Goal: Information Seeking & Learning: Check status

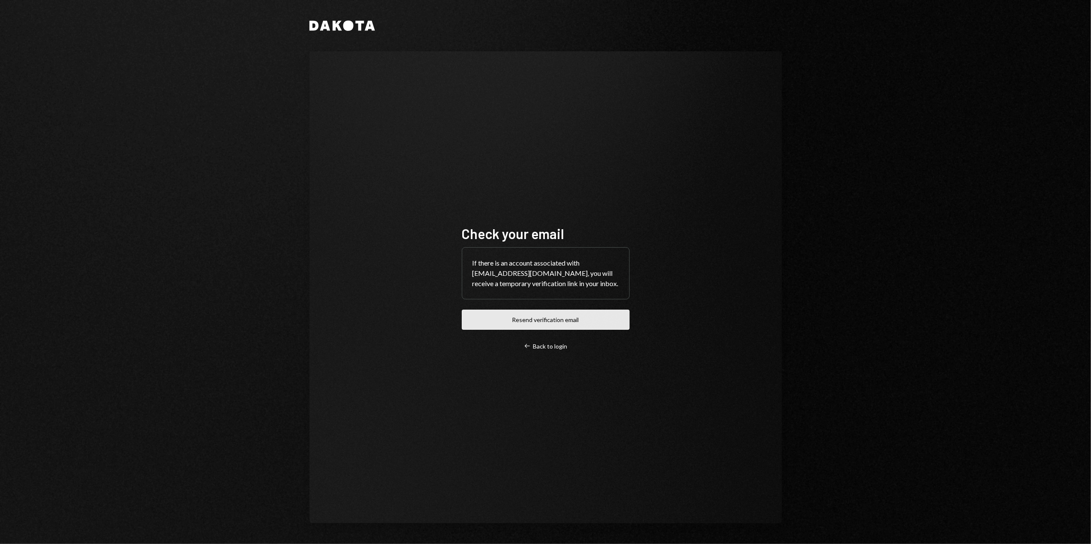
click at [541, 318] on button "Resend verification email" at bounding box center [546, 320] width 168 height 20
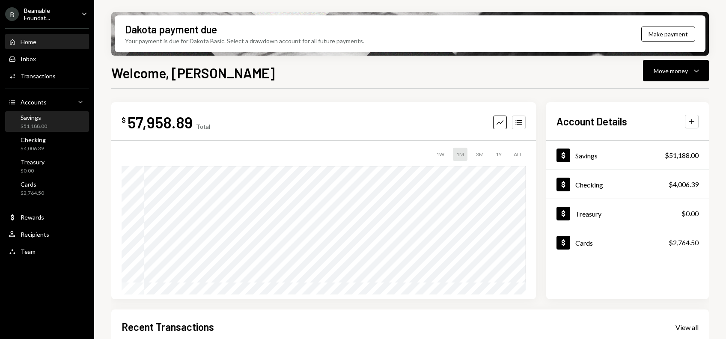
click at [51, 122] on div "Savings $51,188.00" at bounding box center [47, 122] width 77 height 16
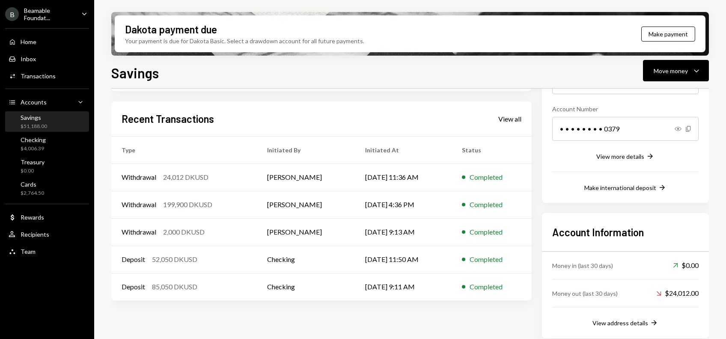
scroll to position [121, 0]
click at [36, 75] on div "Transactions" at bounding box center [38, 75] width 35 height 7
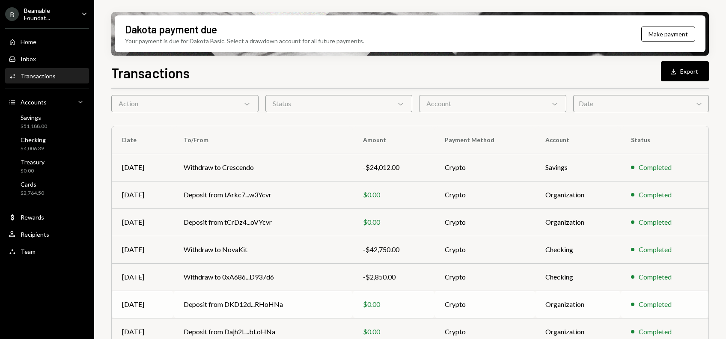
scroll to position [33, 0]
click at [287, 163] on td "Withdraw to Crescendo" at bounding box center [262, 167] width 179 height 27
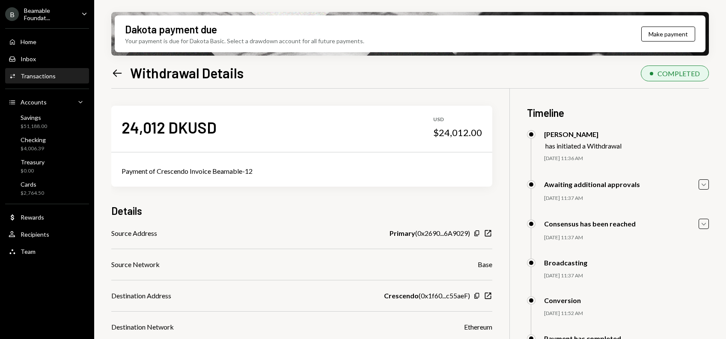
click at [116, 66] on link "Left Arrow" at bounding box center [117, 72] width 12 height 13
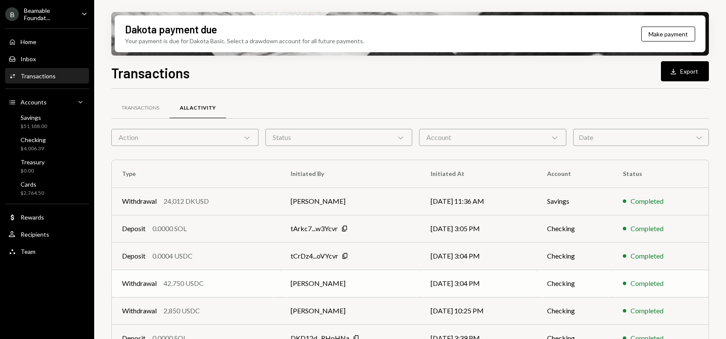
click at [420, 281] on td "[DATE] 3:04 PM" at bounding box center [478, 283] width 116 height 27
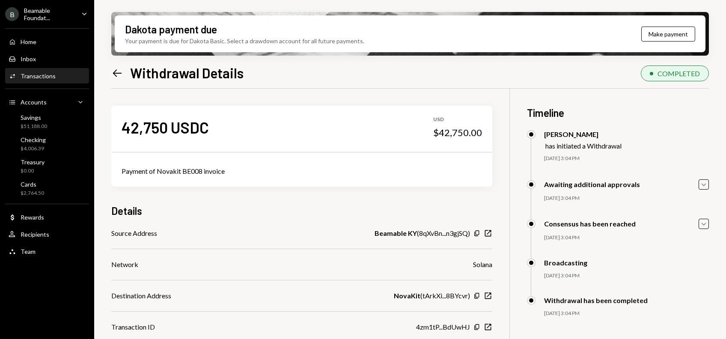
click at [119, 75] on icon "Left Arrow" at bounding box center [117, 73] width 12 height 12
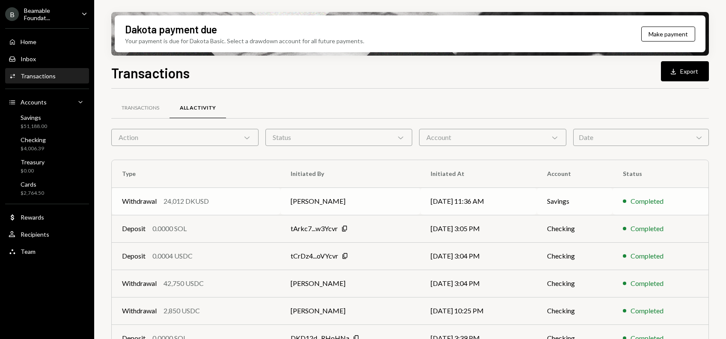
click at [198, 195] on td "Withdrawal 24,012 DKUSD" at bounding box center [196, 200] width 169 height 27
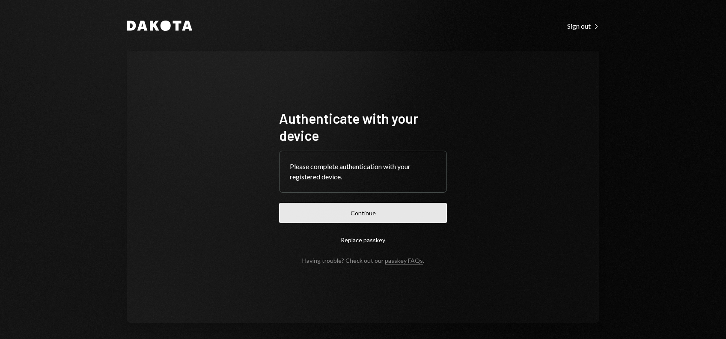
click at [349, 209] on button "Continue" at bounding box center [363, 213] width 168 height 20
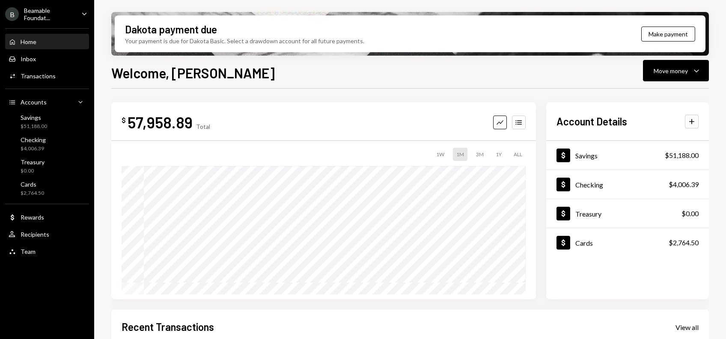
click at [37, 84] on div "Home Home Inbox Inbox Activities Transactions Accounts Accounts Caret Down Savi…" at bounding box center [47, 142] width 94 height 238
click at [36, 79] on div "Transactions" at bounding box center [38, 75] width 35 height 7
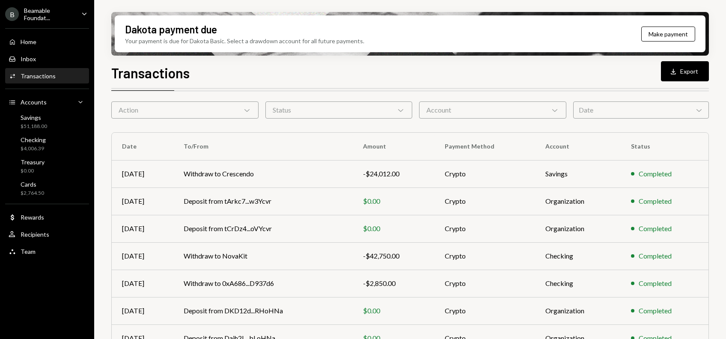
scroll to position [31, 0]
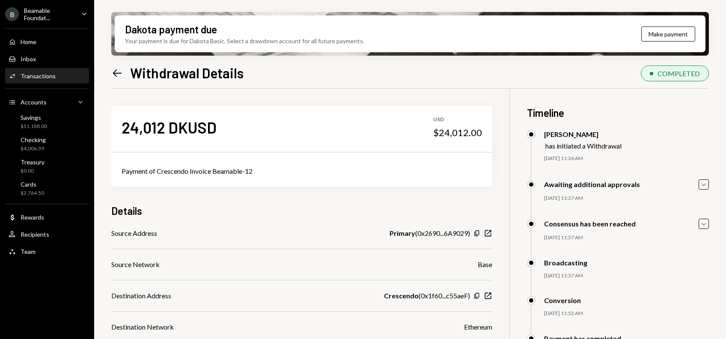
click at [115, 70] on icon "Left Arrow" at bounding box center [117, 73] width 12 height 12
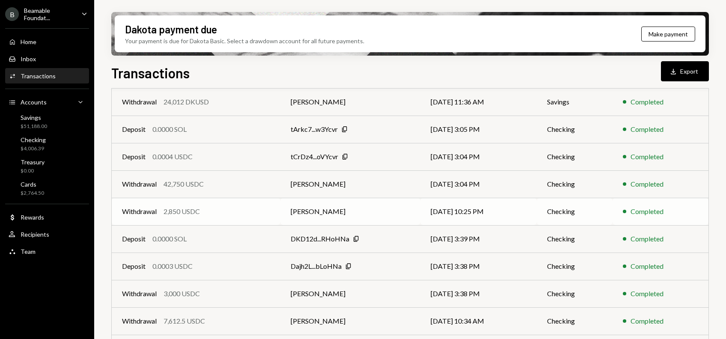
scroll to position [148, 0]
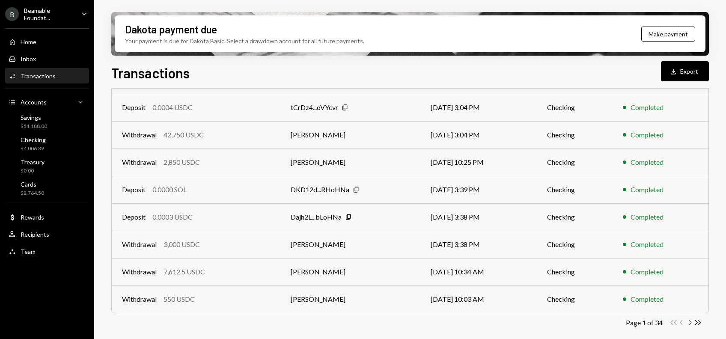
click at [689, 324] on icon "button" at bounding box center [690, 322] width 3 height 5
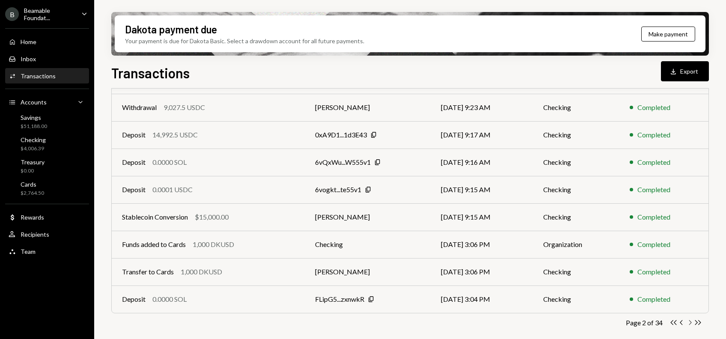
click at [688, 321] on icon "Chevron Right" at bounding box center [690, 322] width 8 height 8
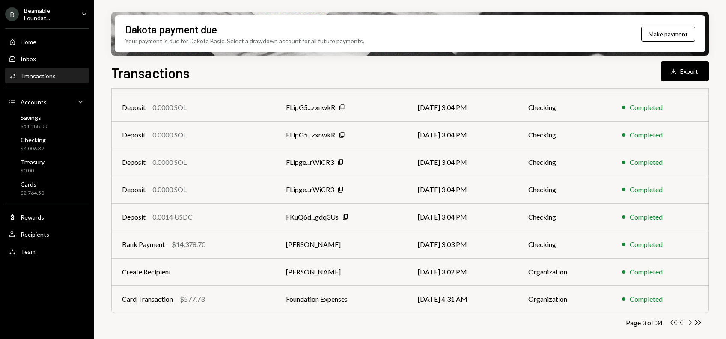
click at [688, 323] on icon "Chevron Right" at bounding box center [690, 322] width 8 height 8
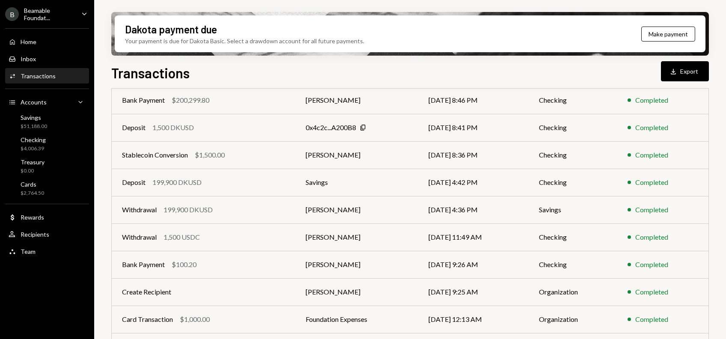
scroll to position [101, 0]
click at [276, 104] on td "Bank Payment $200,299.80" at bounding box center [204, 99] width 184 height 27
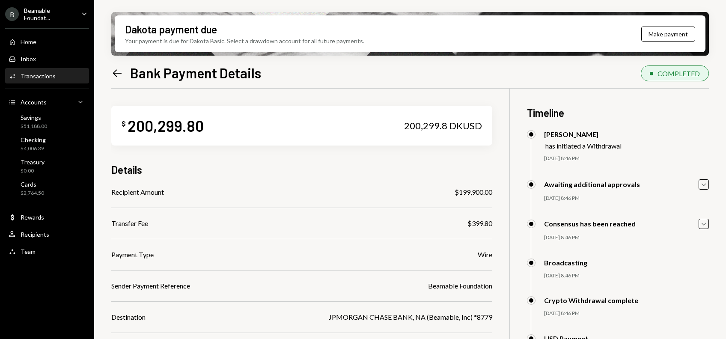
scroll to position [88, 0]
